Goal: Information Seeking & Learning: Stay updated

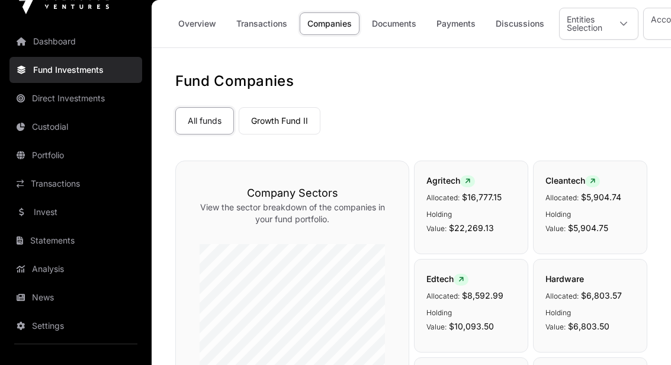
scroll to position [21, 0]
click at [42, 300] on link "News" at bounding box center [75, 297] width 133 height 26
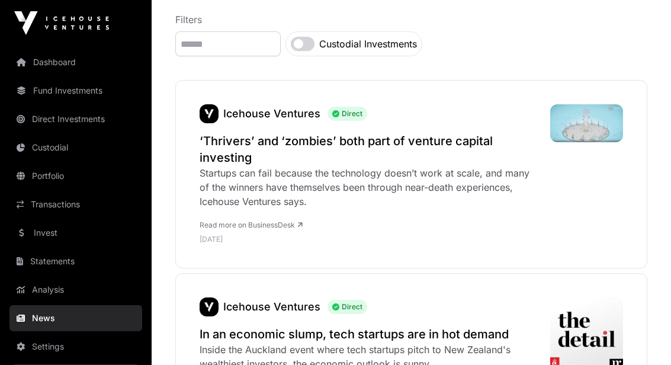
scroll to position [157, 0]
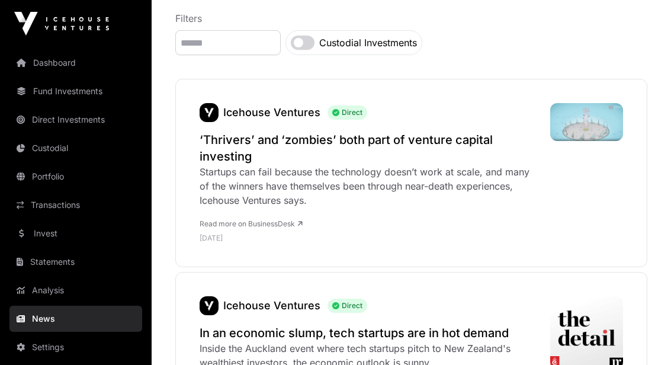
click at [217, 188] on div "Startups can fail because the technology doesn’t work at scale, and many of the…" at bounding box center [368, 186] width 339 height 43
click at [218, 143] on h2 "‘Thrivers’ and ‘zombies’ both part of venture capital investing" at bounding box center [368, 147] width 339 height 33
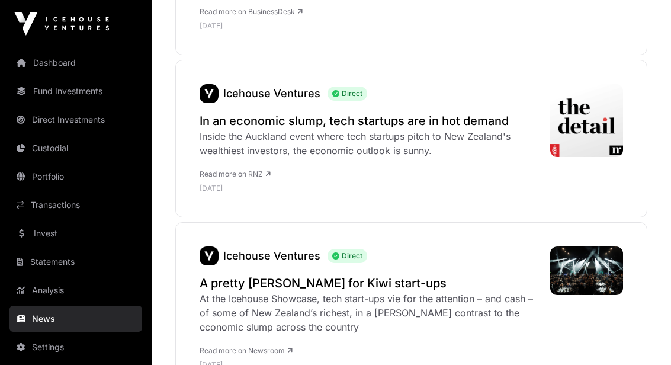
scroll to position [381, 0]
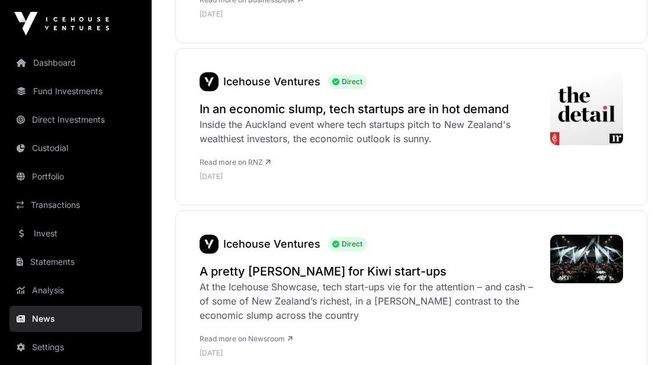
click at [216, 113] on h2 "In an economic slump, tech startups are in hot demand" at bounding box center [368, 109] width 339 height 17
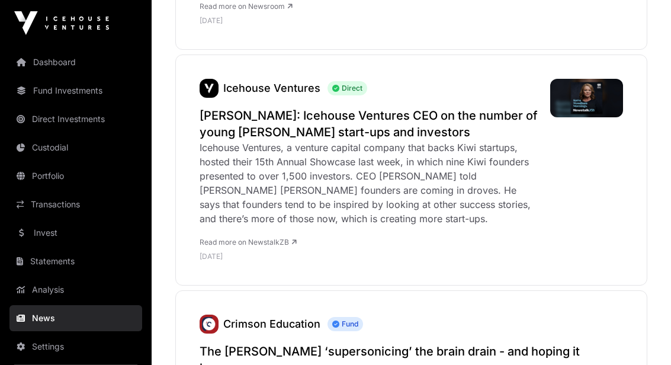
scroll to position [713, 0]
click at [215, 127] on h2 "[PERSON_NAME]: Icehouse Ventures CEO on the number of young [PERSON_NAME] start…" at bounding box center [368, 123] width 339 height 33
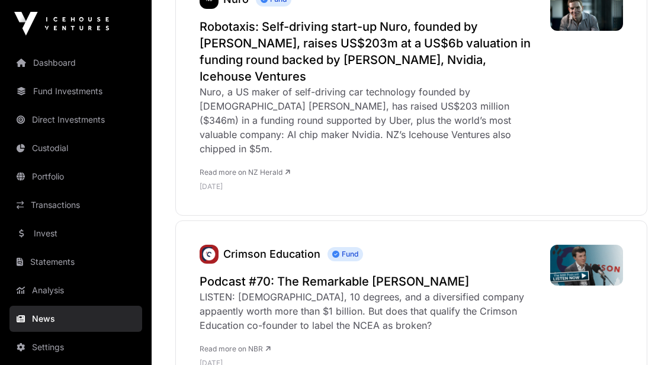
scroll to position [1157, 0]
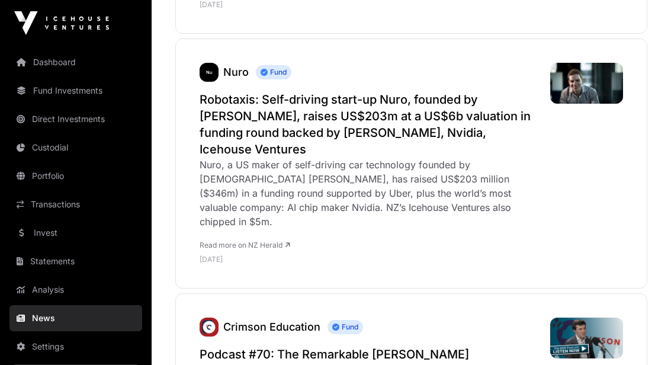
click at [40, 72] on link "Dashboard" at bounding box center [75, 63] width 133 height 26
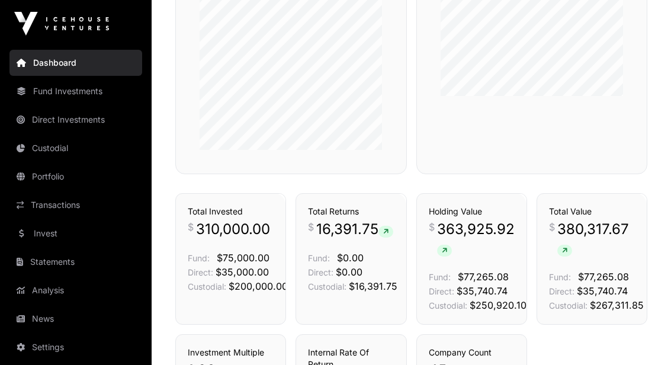
scroll to position [687, 0]
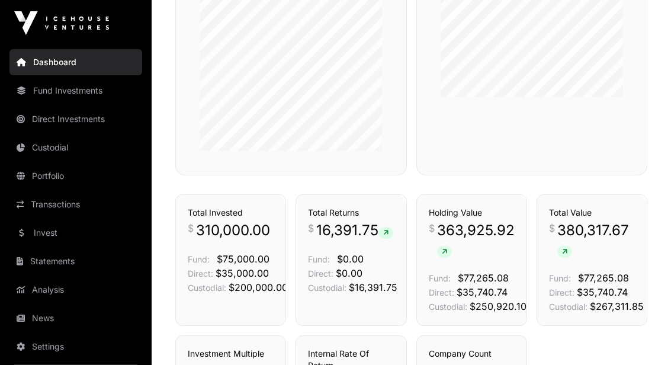
click at [48, 152] on link "Custodial" at bounding box center [75, 148] width 133 height 26
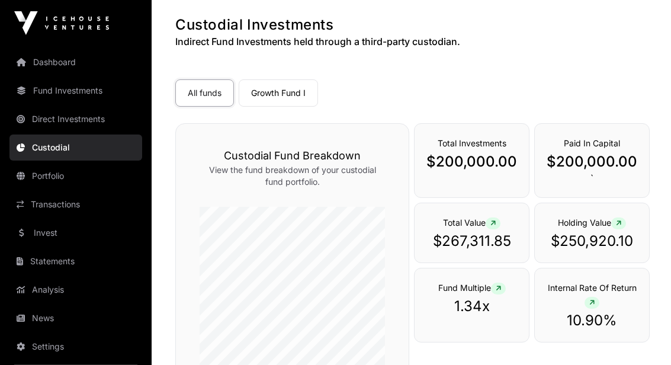
scroll to position [49, 0]
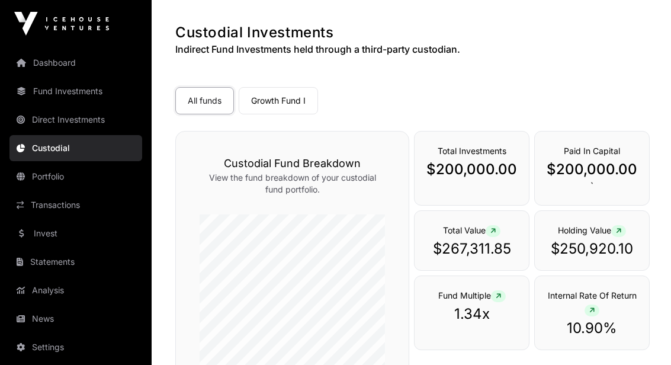
click at [282, 100] on link "Growth Fund I" at bounding box center [278, 100] width 79 height 27
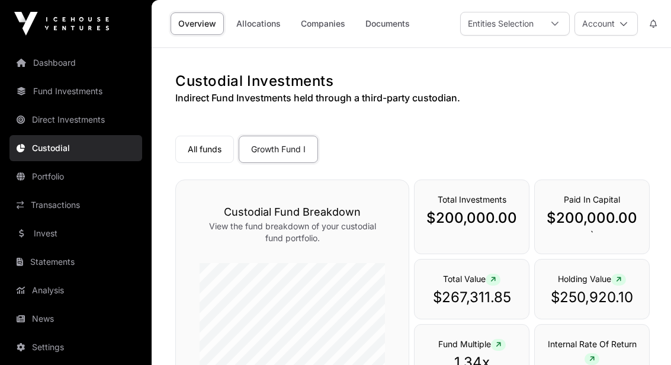
click at [320, 21] on link "Companies" at bounding box center [323, 23] width 60 height 22
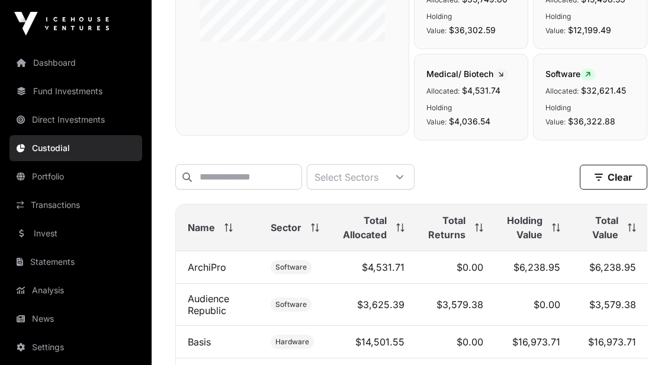
scroll to position [397, 0]
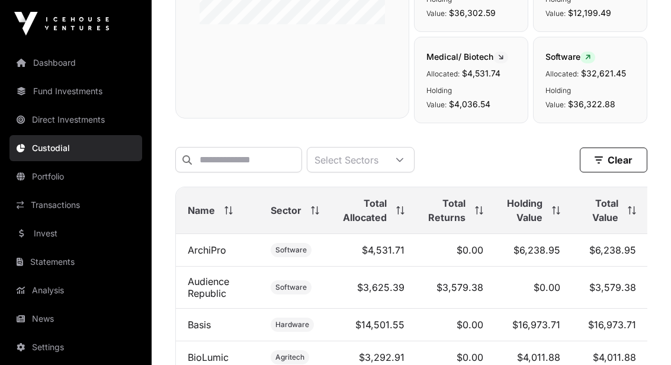
click at [629, 208] on icon at bounding box center [629, 207] width 4 height 2
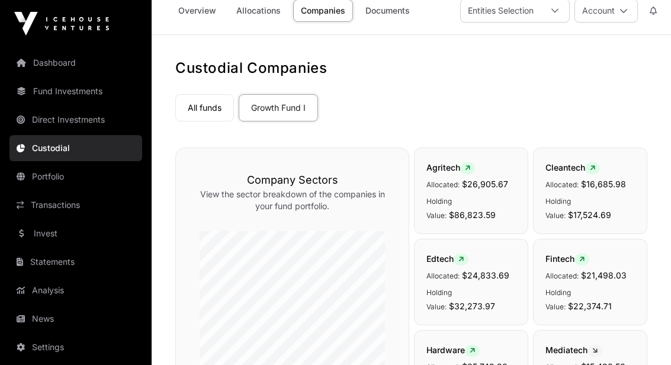
scroll to position [0, 0]
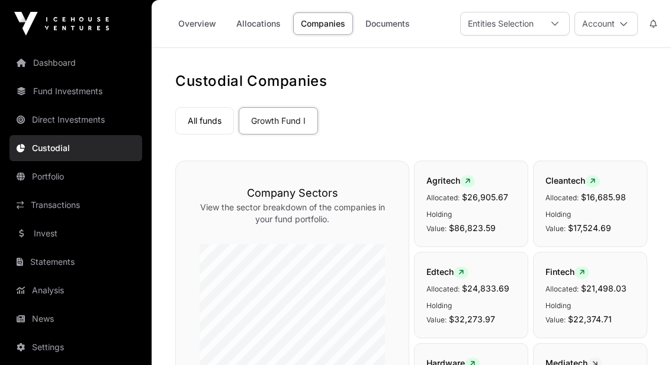
click at [46, 124] on link "Direct Investments" at bounding box center [75, 120] width 133 height 26
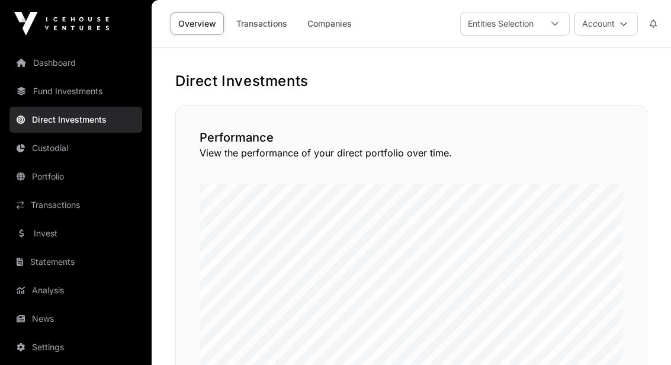
click at [333, 31] on link "Companies" at bounding box center [330, 23] width 60 height 22
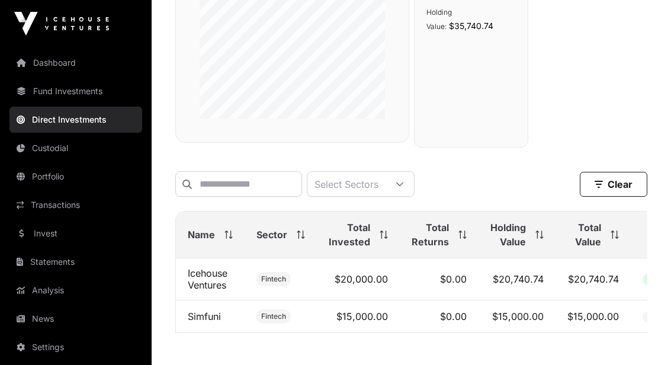
scroll to position [268, 0]
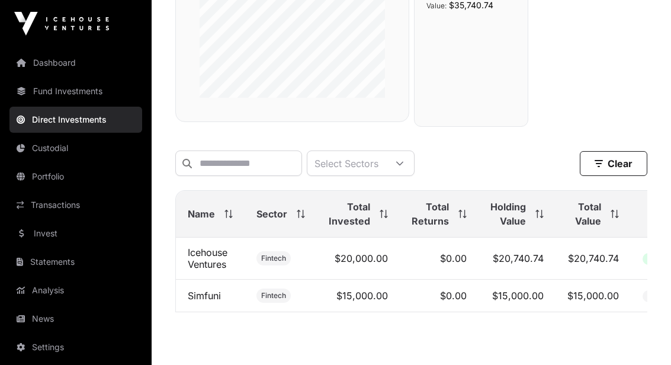
click at [205, 262] on link "Icehouse Ventures" at bounding box center [208, 258] width 40 height 24
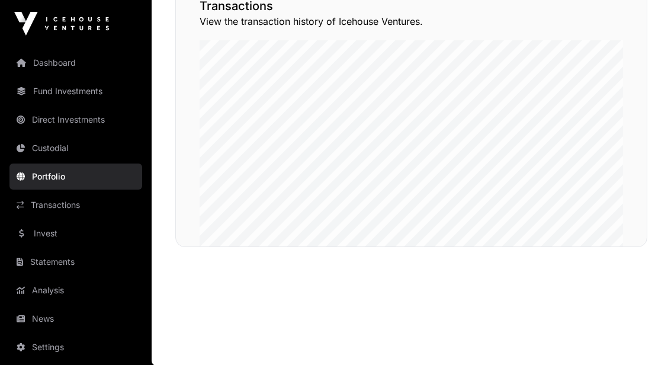
scroll to position [938, 0]
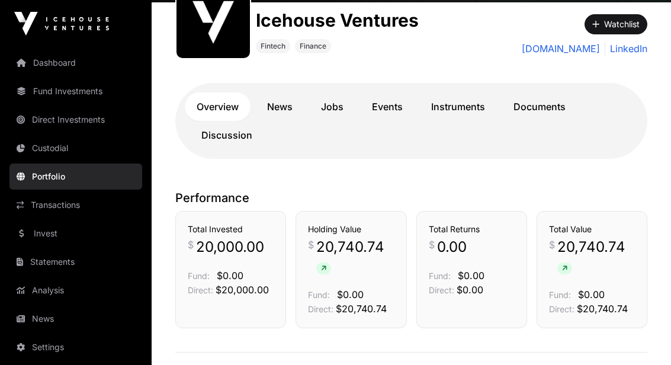
click at [183, 240] on div "Total Invested $ 20,000.00 Fund: $0.00 Direct: $20,000.00" at bounding box center [230, 269] width 111 height 117
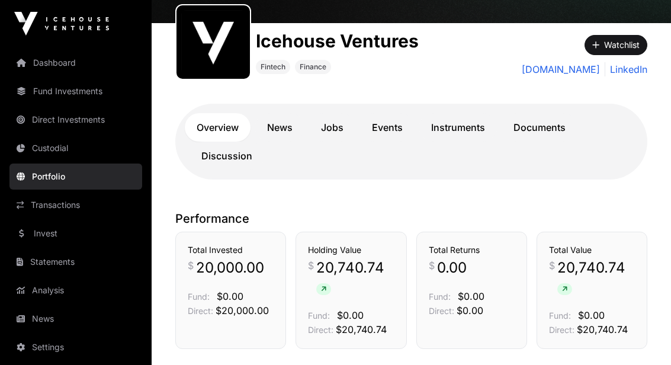
scroll to position [138, 0]
click at [276, 127] on link "News" at bounding box center [279, 128] width 49 height 28
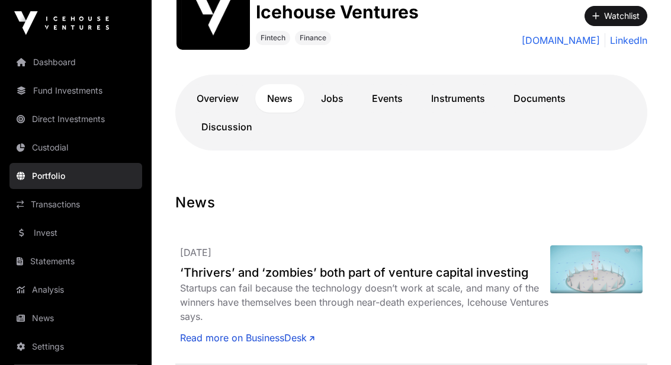
scroll to position [166, 0]
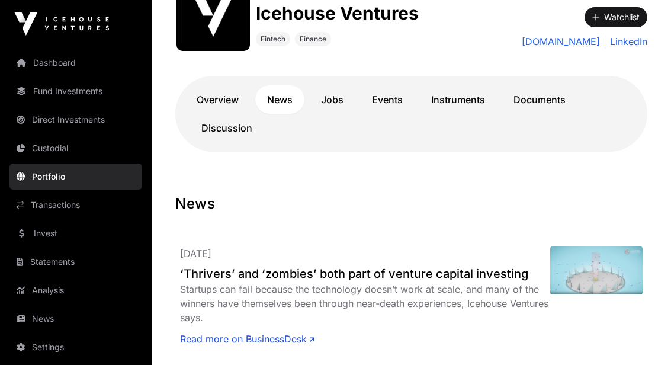
click at [540, 98] on link "Documents" at bounding box center [539, 99] width 76 height 28
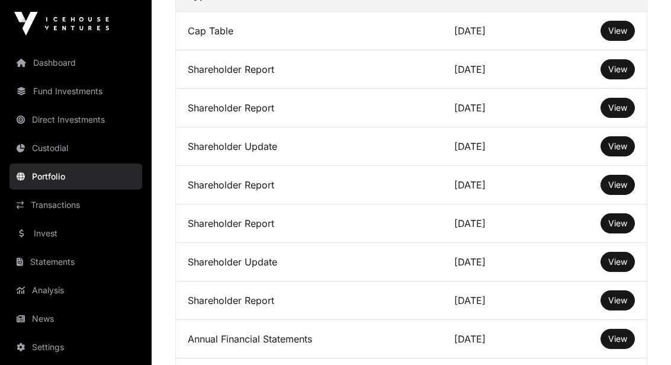
scroll to position [517, 0]
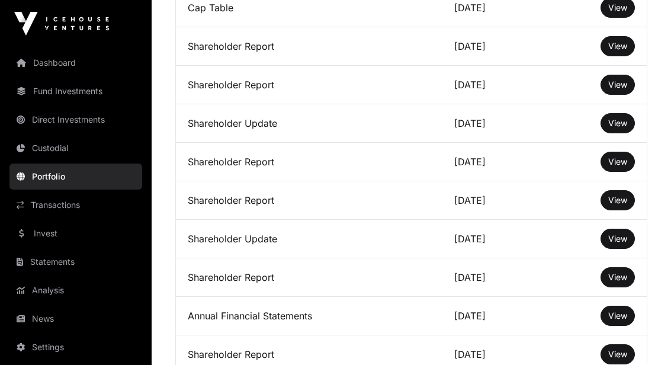
click at [611, 47] on span "View" at bounding box center [617, 46] width 19 height 10
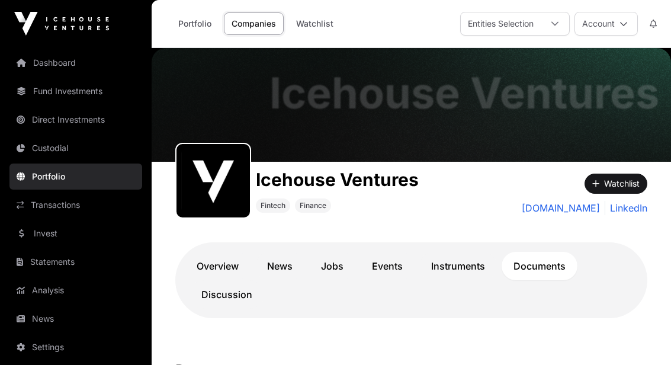
scroll to position [383, 0]
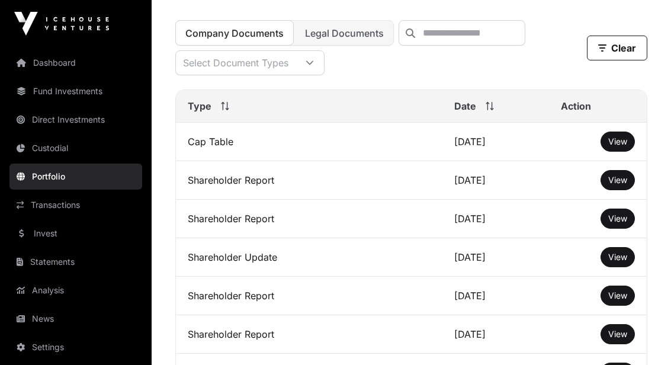
click at [47, 176] on link "Portfolio" at bounding box center [75, 176] width 133 height 26
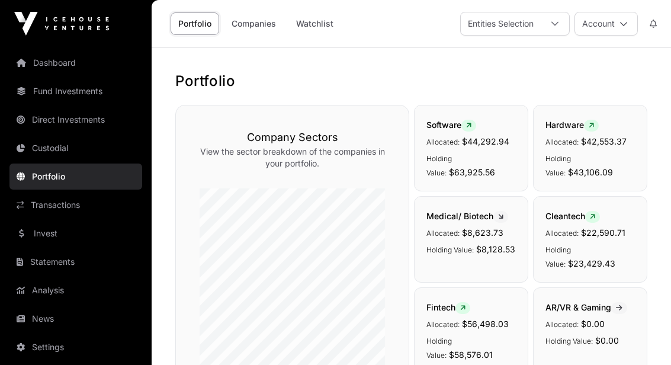
click at [38, 124] on link "Direct Investments" at bounding box center [75, 120] width 133 height 26
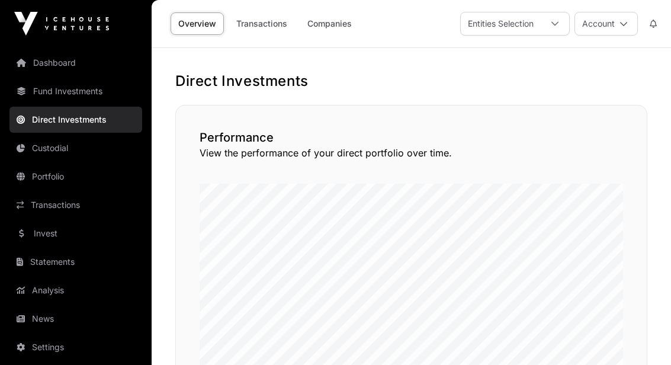
click at [329, 27] on link "Companies" at bounding box center [330, 23] width 60 height 22
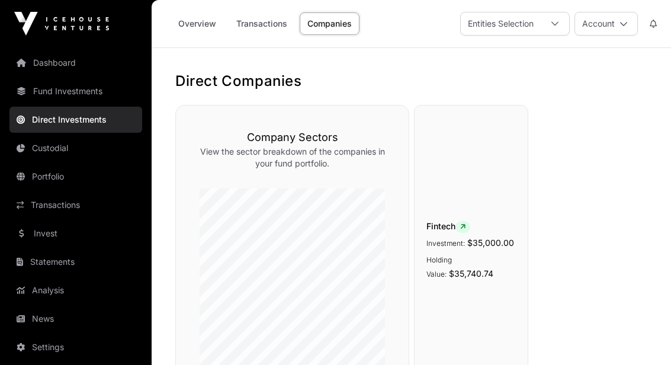
click at [253, 25] on link "Transactions" at bounding box center [261, 23] width 66 height 22
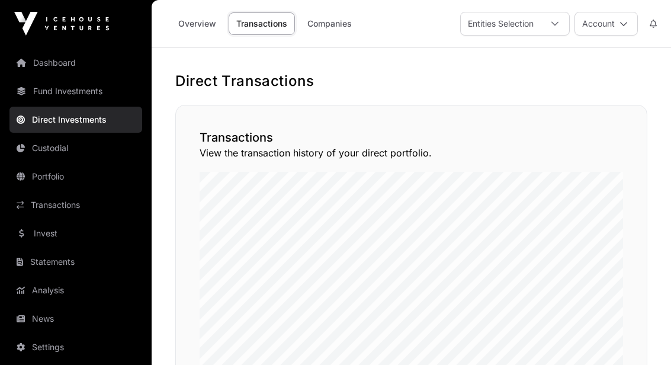
click at [49, 116] on link "Direct Investments" at bounding box center [75, 120] width 133 height 26
click at [39, 83] on link "Fund Investments" at bounding box center [75, 91] width 133 height 26
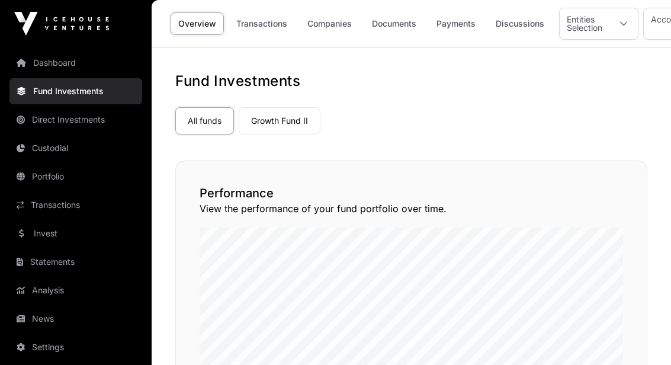
click at [277, 114] on link "Growth Fund II" at bounding box center [280, 120] width 82 height 27
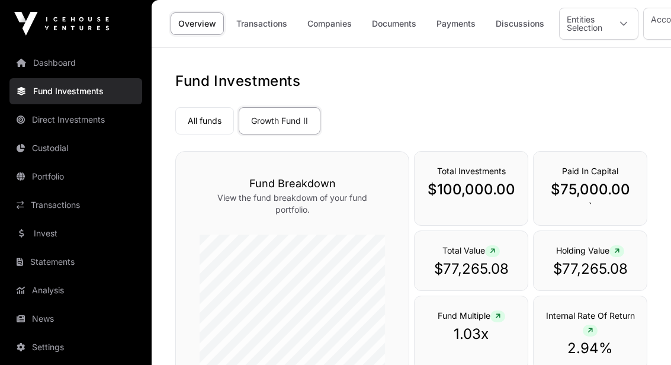
click at [321, 27] on link "Companies" at bounding box center [330, 23] width 60 height 22
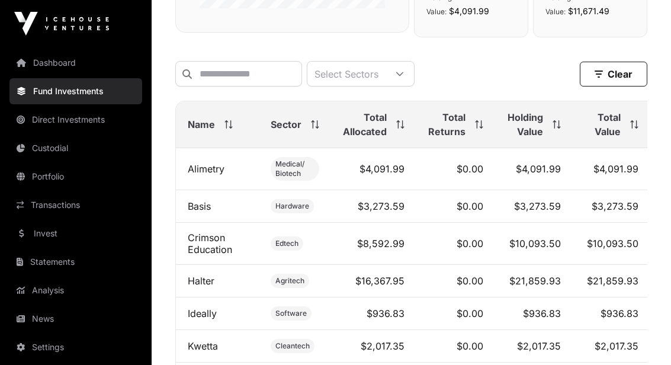
scroll to position [417, 0]
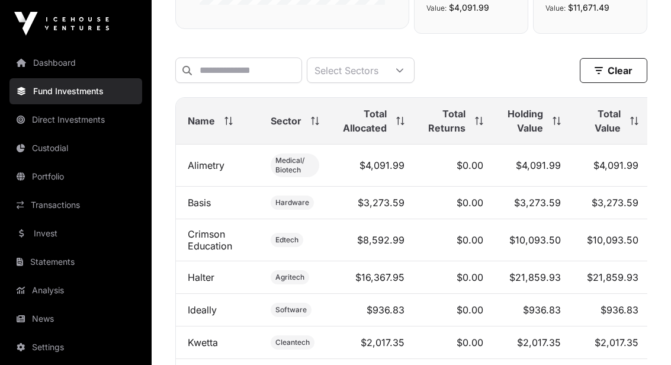
click at [629, 123] on span at bounding box center [631, 121] width 13 height 8
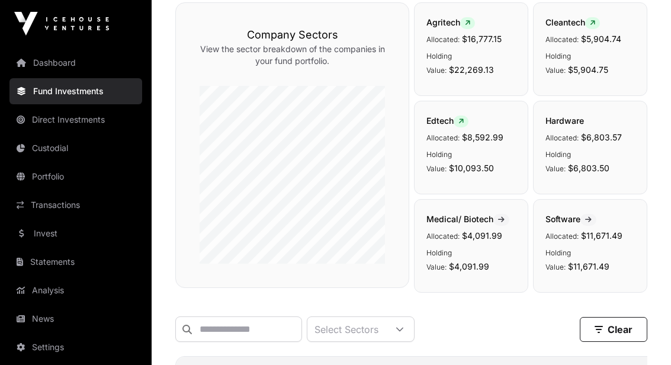
scroll to position [207, 0]
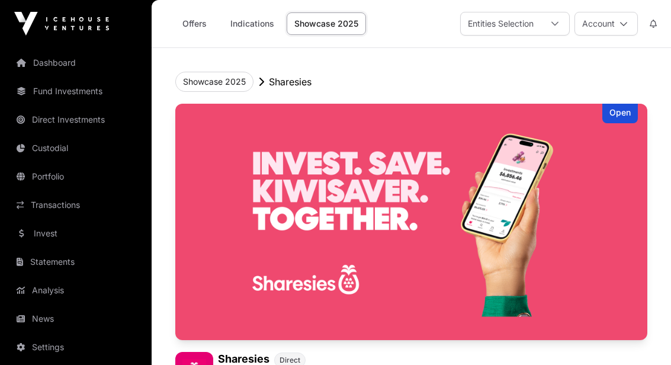
click at [199, 83] on button "Showcase 2025" at bounding box center [214, 82] width 78 height 20
click at [217, 89] on button "Showcase 2025" at bounding box center [214, 82] width 78 height 20
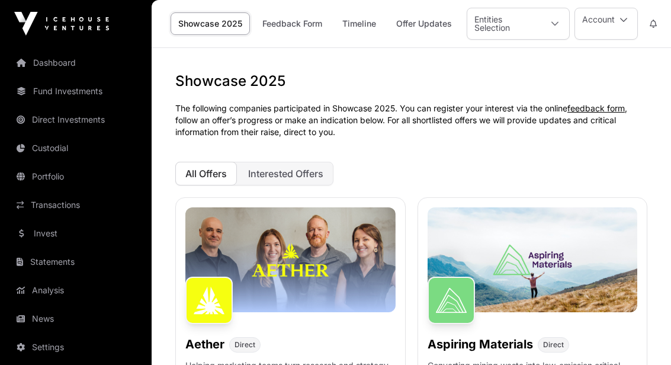
click at [432, 27] on link "Offer Updates" at bounding box center [423, 23] width 71 height 22
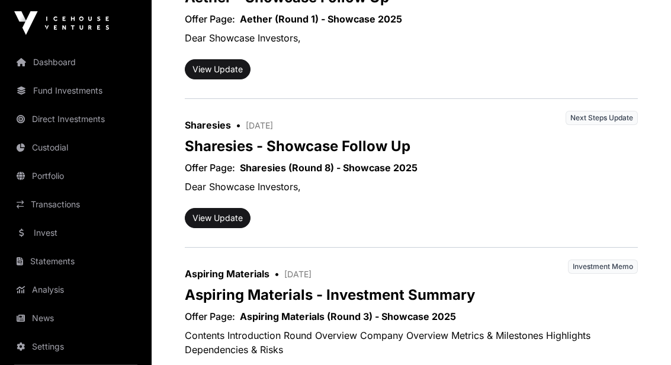
click at [205, 217] on button "View Update" at bounding box center [218, 218] width 66 height 20
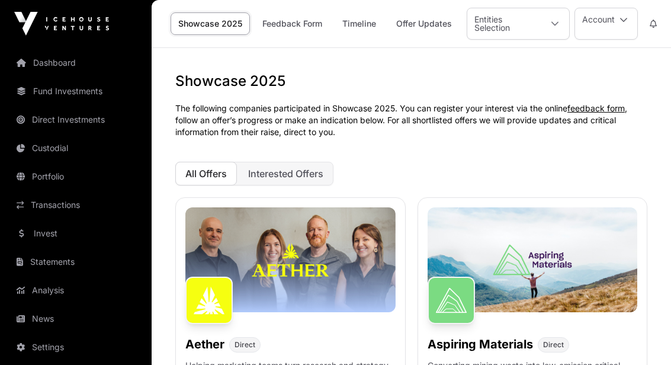
click at [423, 24] on link "Offer Updates" at bounding box center [423, 23] width 71 height 22
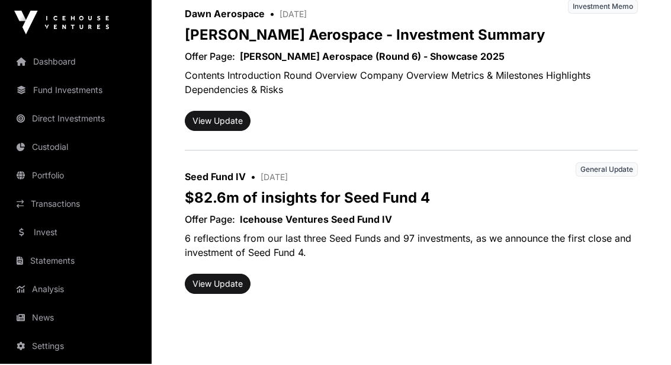
scroll to position [2137, 0]
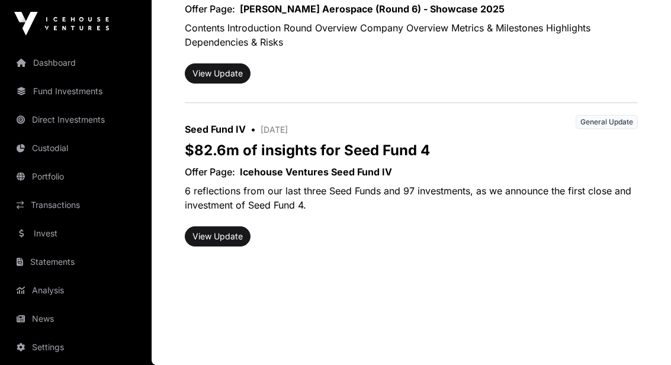
click at [218, 232] on button "View Update" at bounding box center [218, 236] width 66 height 20
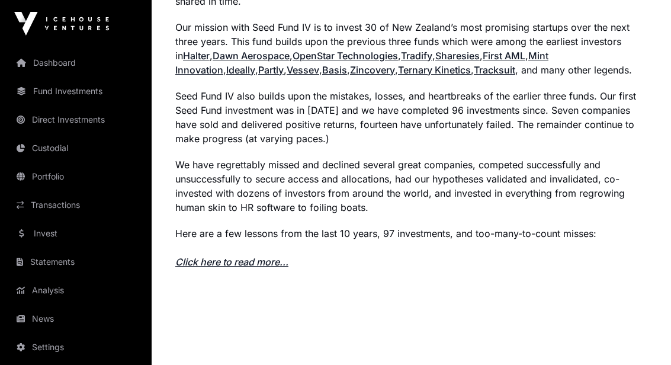
scroll to position [1111, 0]
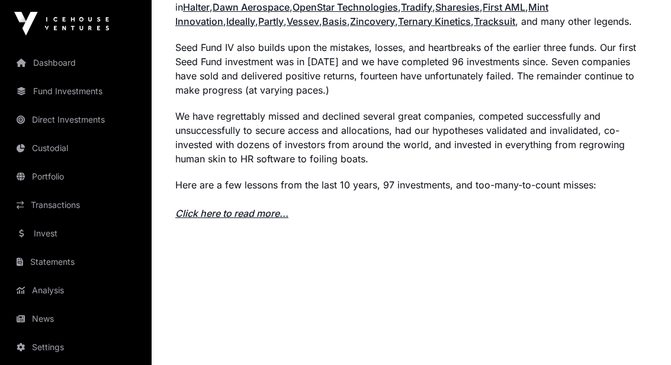
click at [195, 207] on link "Click here to read more..." at bounding box center [231, 213] width 113 height 12
